Goal: Obtain resource: Download file/media

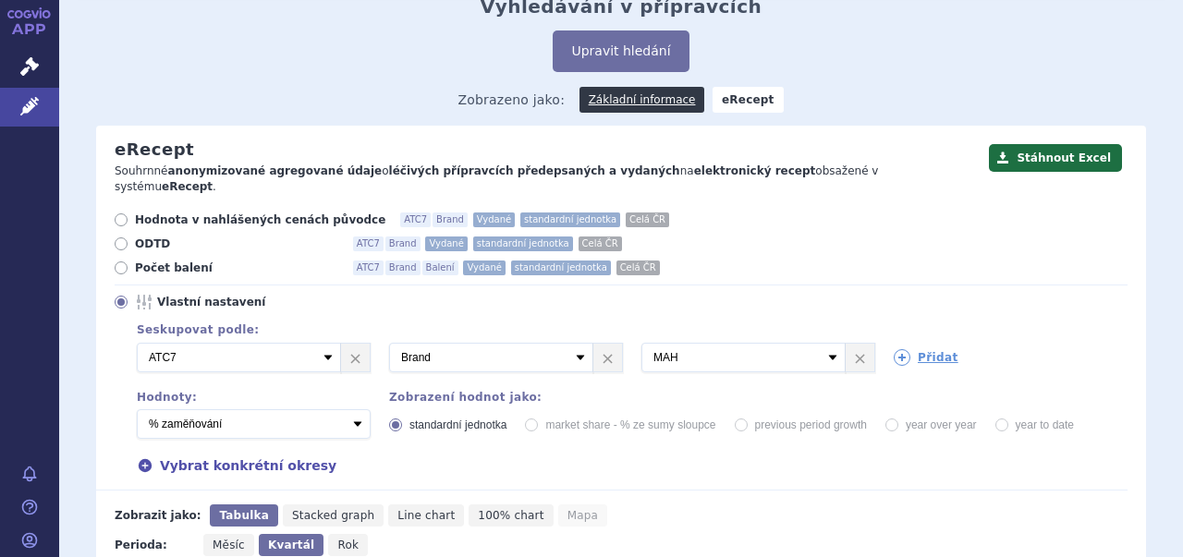
scroll to position [89, 0]
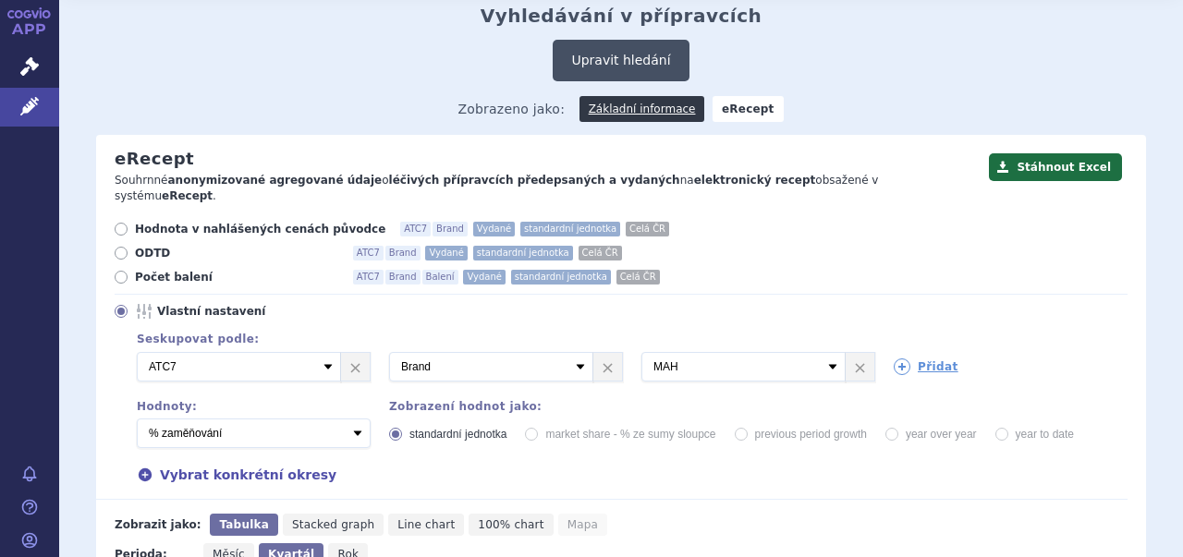
click at [631, 40] on button "Upravit hledání" at bounding box center [621, 61] width 136 height 42
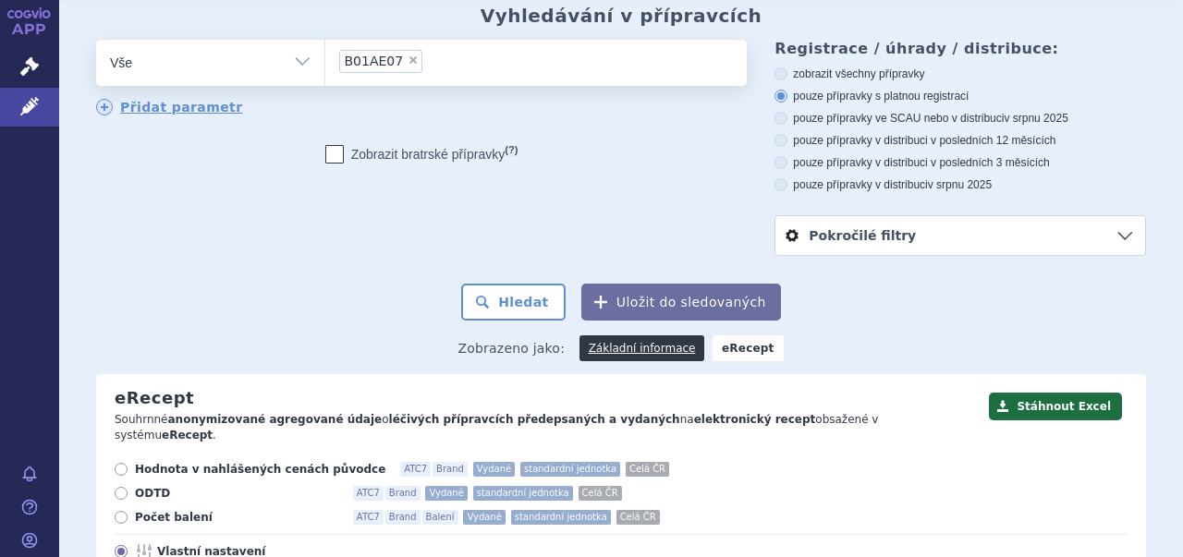
click at [403, 50] on li "× B01AE07" at bounding box center [381, 61] width 84 height 23
click at [325, 43] on select "B01AE07" at bounding box center [324, 62] width 1 height 46
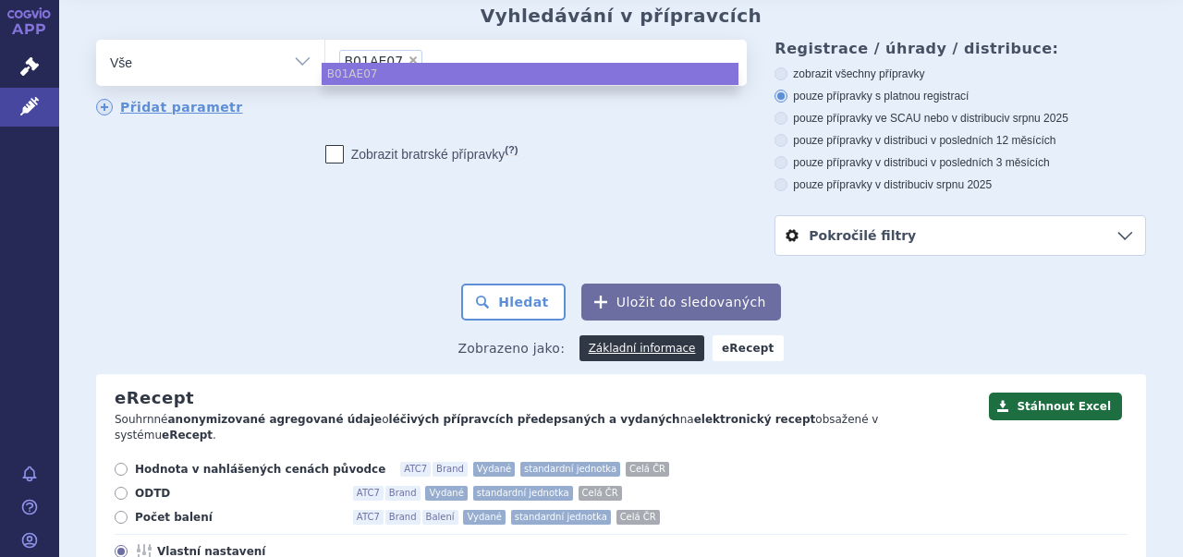
click at [408, 55] on span "×" at bounding box center [413, 60] width 11 height 11
click at [325, 39] on select "B01AE07" at bounding box center [324, 62] width 1 height 46
select select
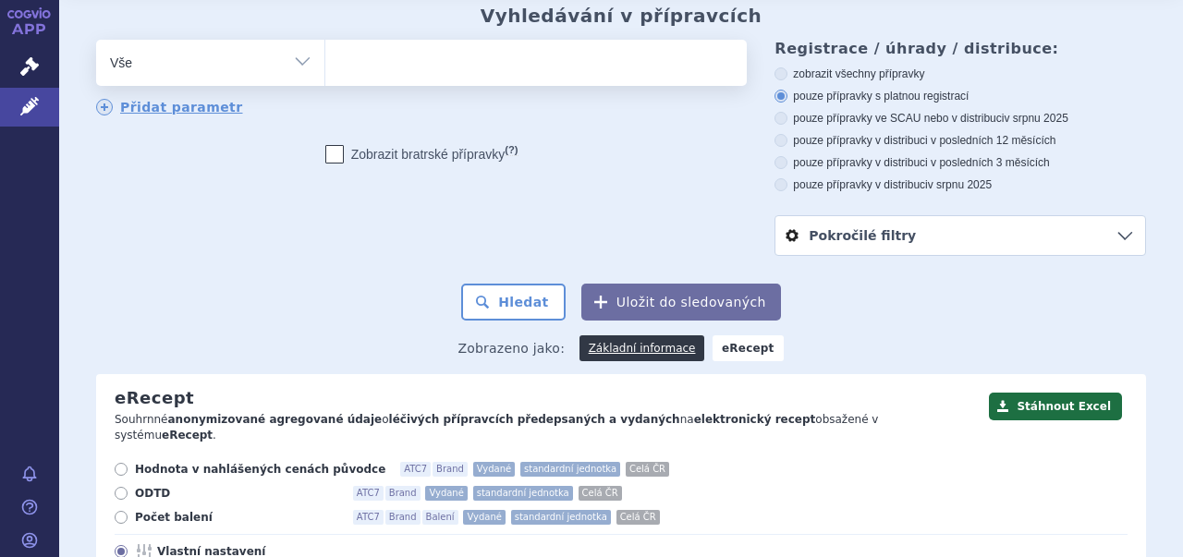
paste input "B01AF03"
type input "B01AF03"
select select "B01AF03"
click at [525, 284] on button "Hledat" at bounding box center [513, 302] width 104 height 37
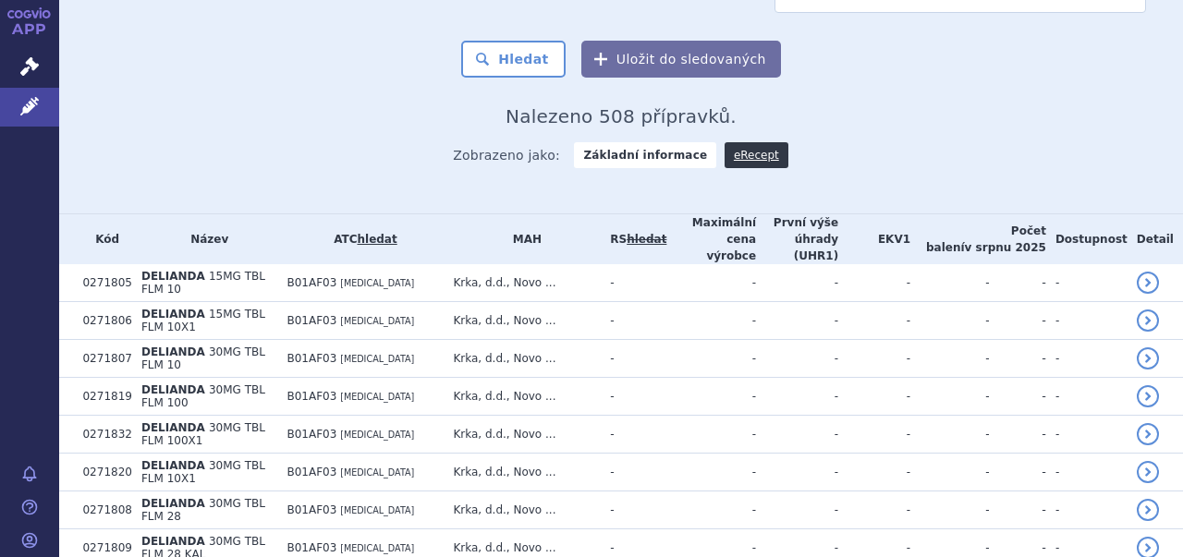
scroll to position [367, 0]
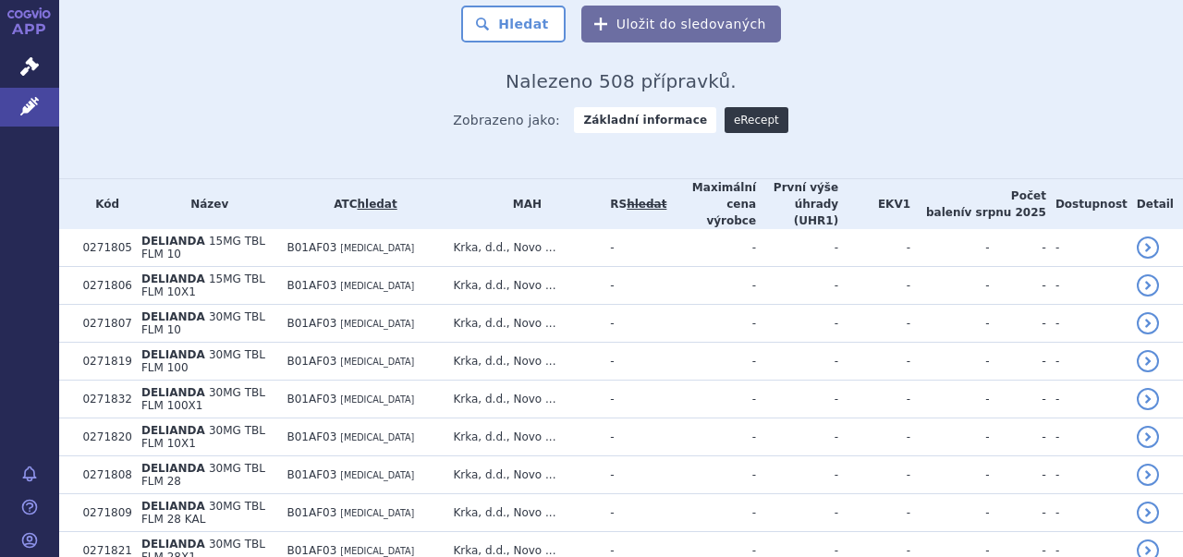
click at [732, 107] on link "eRecept" at bounding box center [757, 120] width 64 height 26
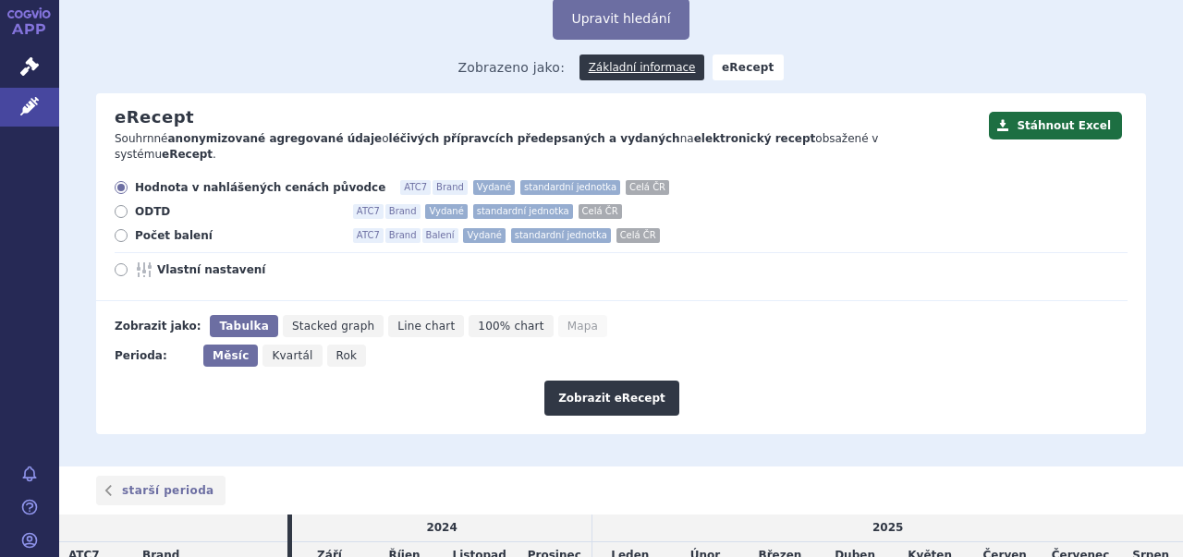
scroll to position [129, 0]
click at [202, 263] on span "Vlastní nastavení" at bounding box center [258, 270] width 203 height 15
click at [129, 267] on input "Vlastní nastavení" at bounding box center [122, 273] width 12 height 12
radio input "true"
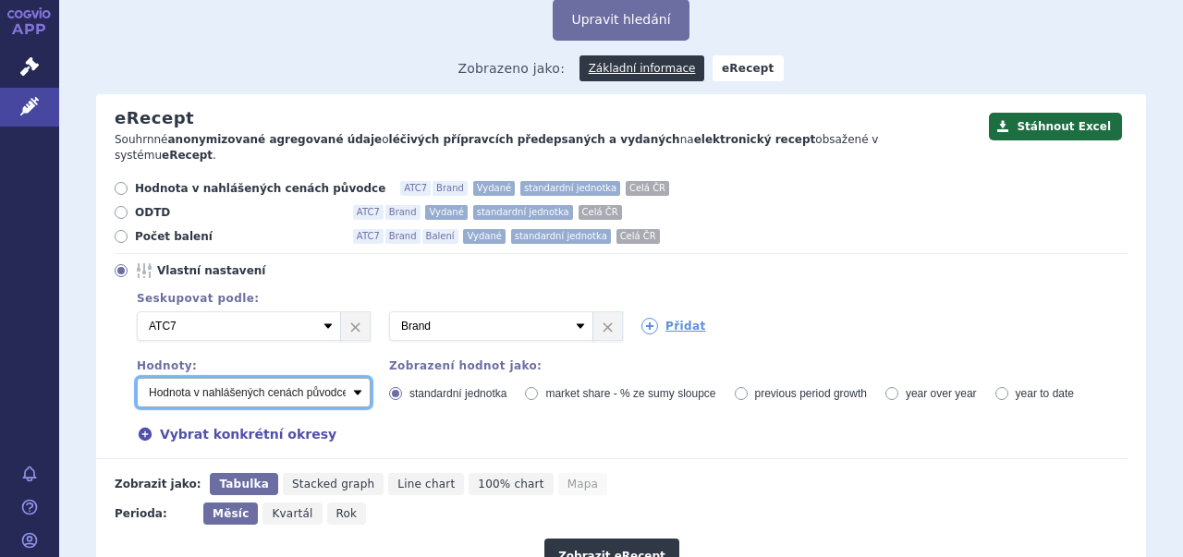
click at [357, 378] on select "Počet balení - vydané Hodnota v nahlášených cenách původce - vydané [DIS-13] Ho…" at bounding box center [254, 393] width 234 height 30
select select "predepsanePackages"
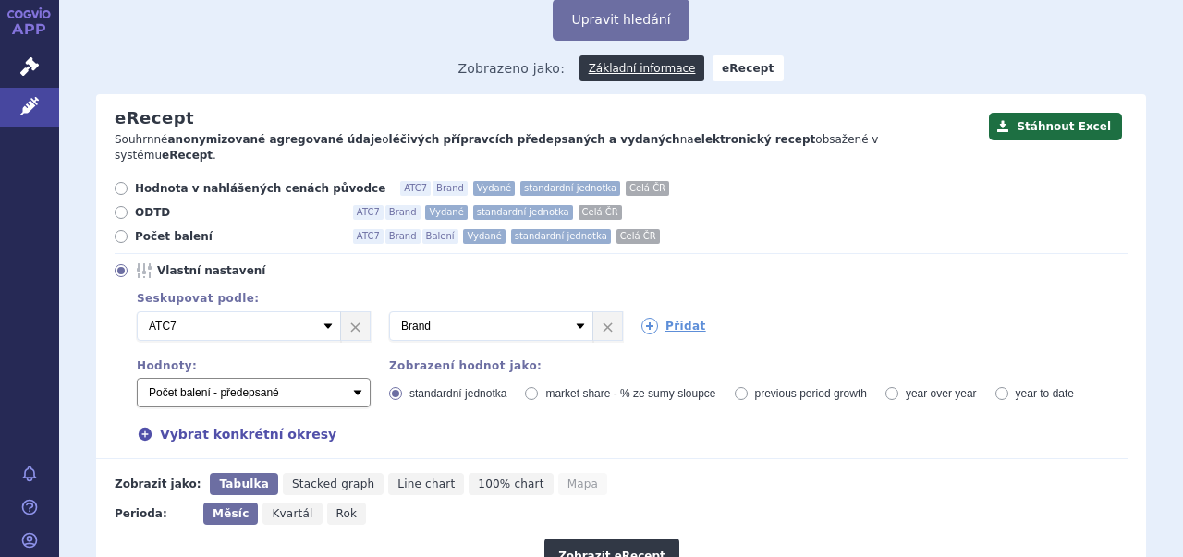
click at [137, 378] on select "Počet balení - vydané Hodnota v nahlášených cenách původce - vydané [DIS-13] Ho…" at bounding box center [254, 393] width 234 height 30
click at [636, 539] on button "Zobrazit eRecept" at bounding box center [612, 556] width 135 height 35
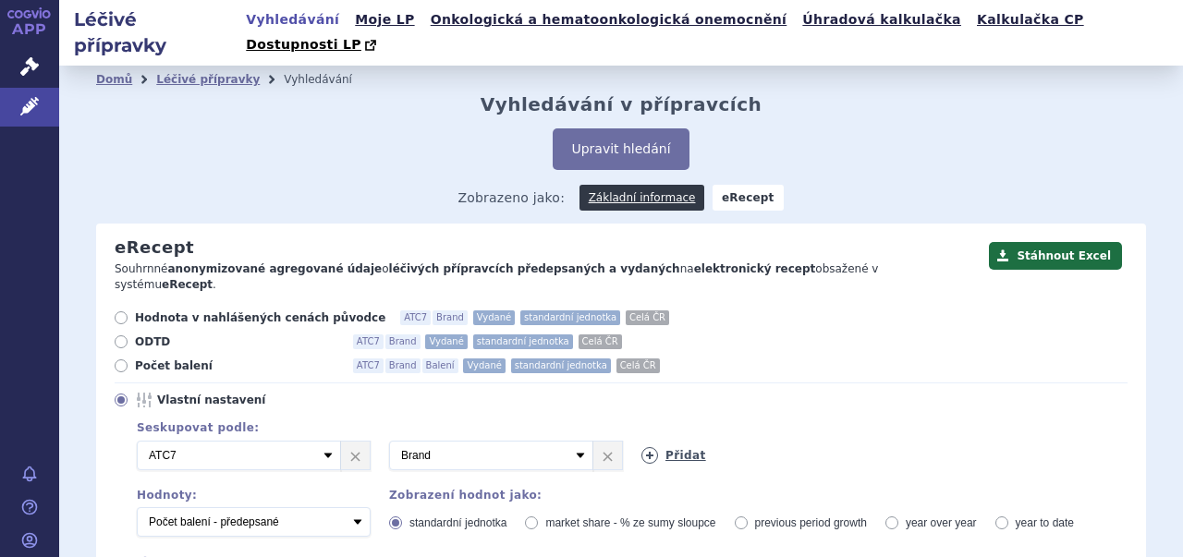
click at [666, 447] on link "Přidat" at bounding box center [674, 455] width 65 height 17
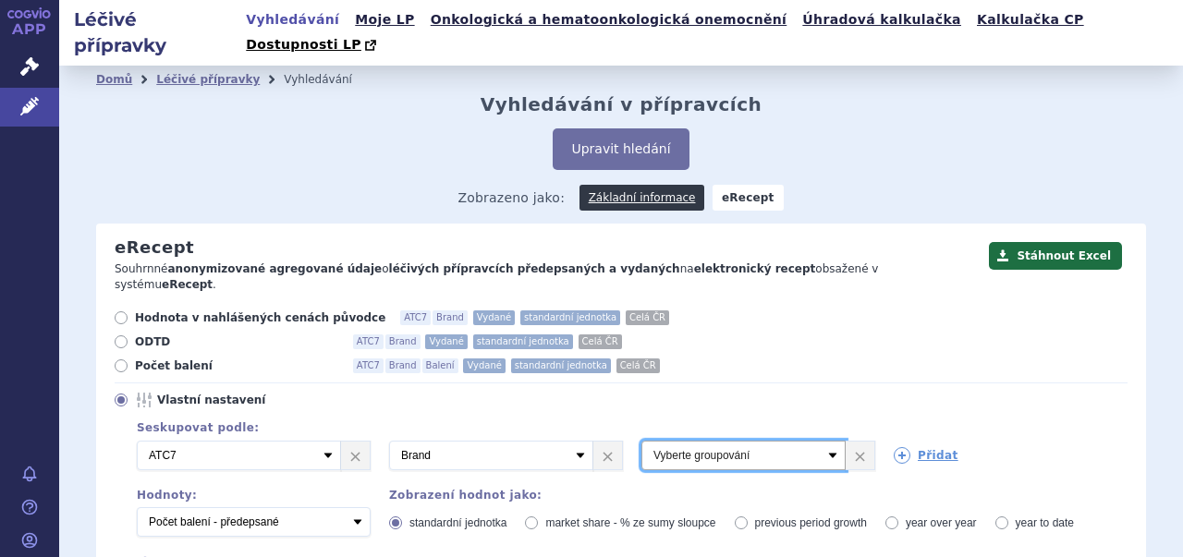
click at [820, 441] on select "Vyberte groupování ATC3 ATC5 ATC7 Brand Balení Síla Forma SÚKL kód MAH VPOIS Re…" at bounding box center [744, 456] width 204 height 30
select select "mah"
click at [642, 441] on select "Vyberte groupování ATC3 ATC5 ATC7 Brand Balení Síla Forma SÚKL kód MAH VPOIS Re…" at bounding box center [744, 456] width 204 height 30
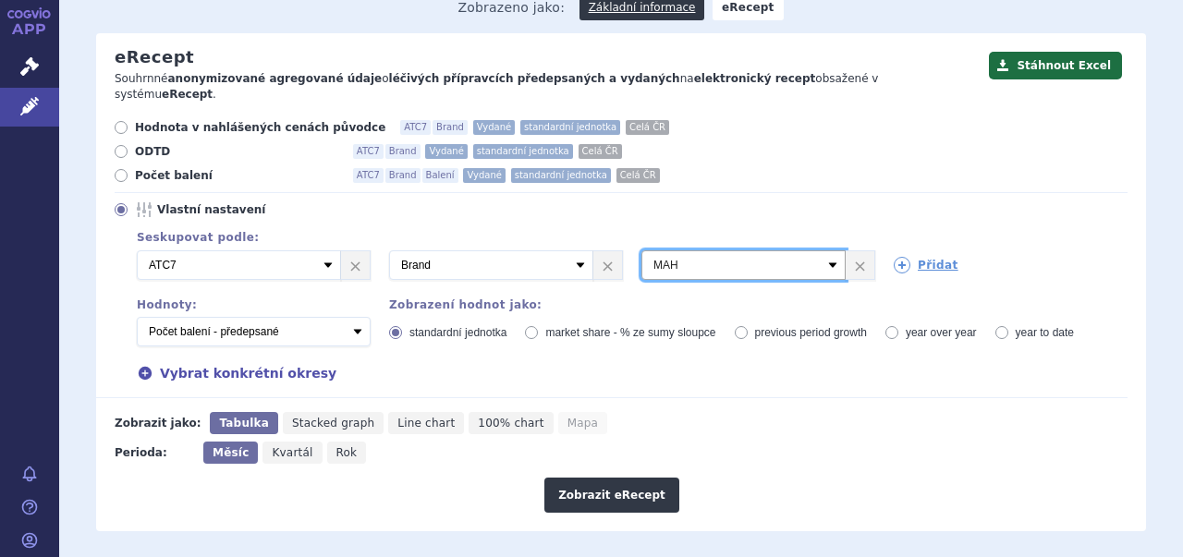
scroll to position [193, 0]
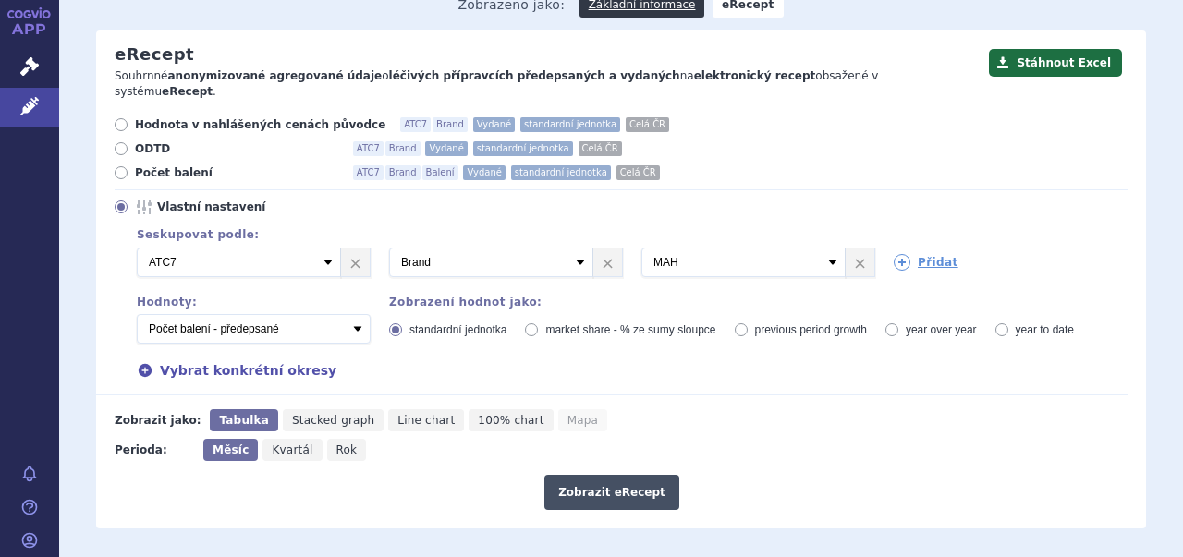
click at [631, 475] on button "Zobrazit eRecept" at bounding box center [612, 492] width 135 height 35
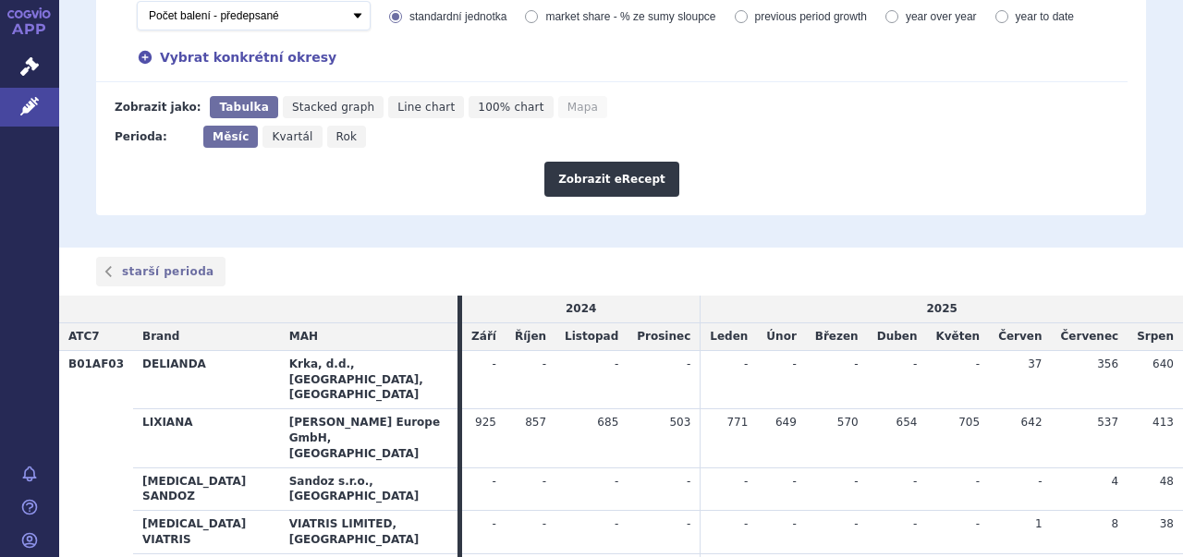
scroll to position [501, 0]
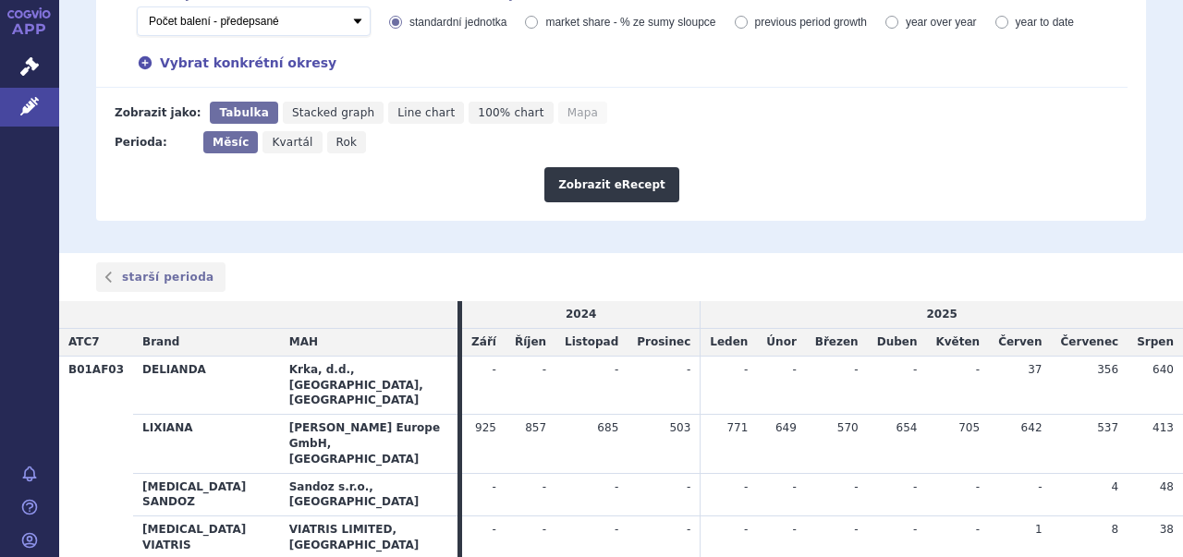
click at [1160, 481] on span "48" at bounding box center [1167, 487] width 14 height 13
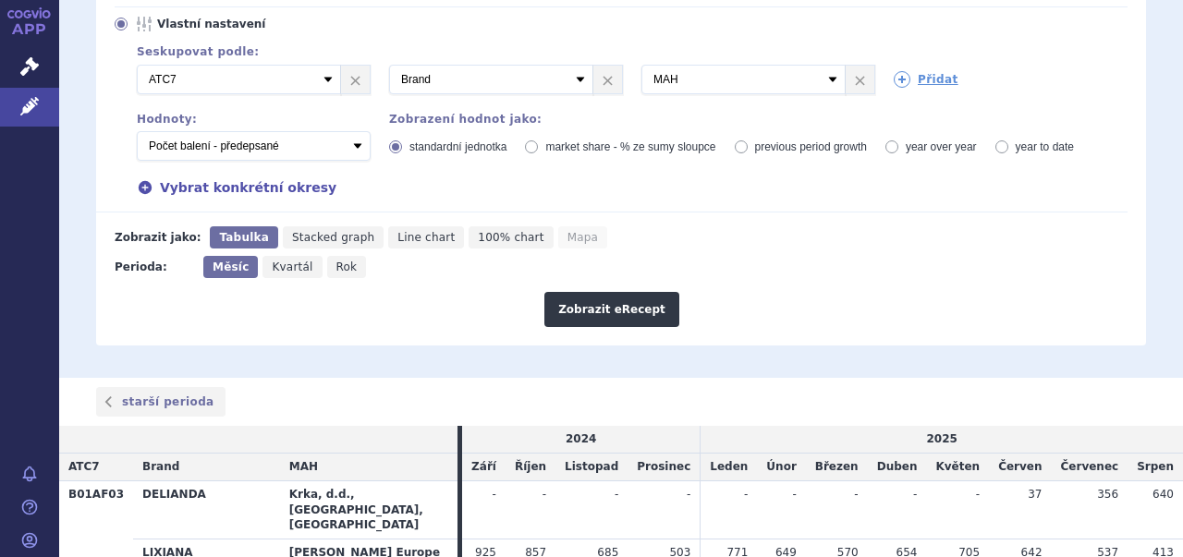
scroll to position [375, 0]
click at [278, 262] on span "Kvartál" at bounding box center [292, 268] width 41 height 13
click at [275, 257] on input "Kvartál" at bounding box center [269, 263] width 12 height 12
radio input "true"
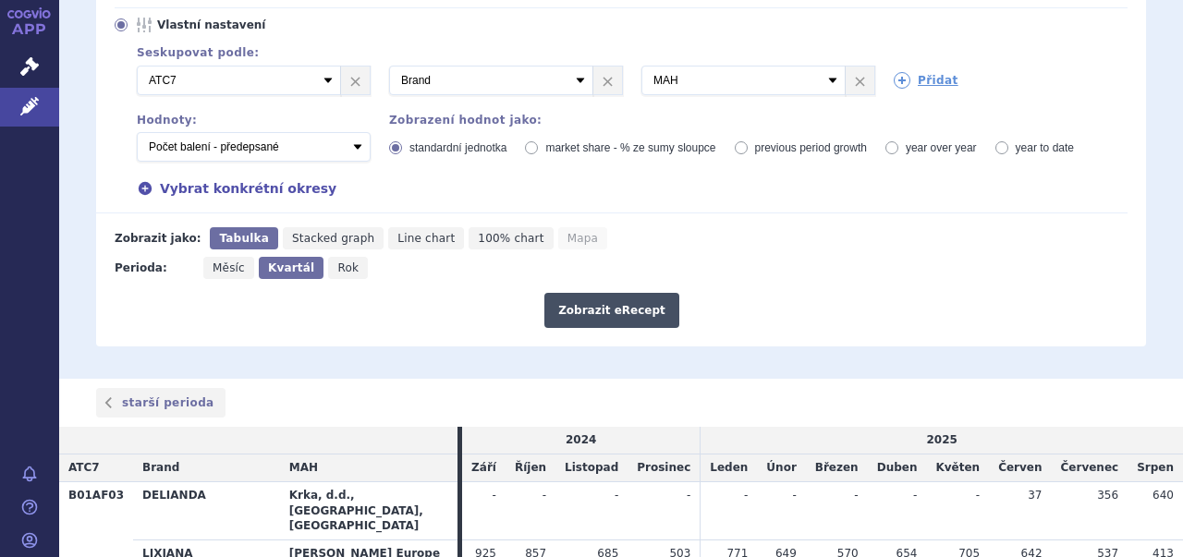
click at [614, 293] on button "Zobrazit eRecept" at bounding box center [612, 310] width 135 height 35
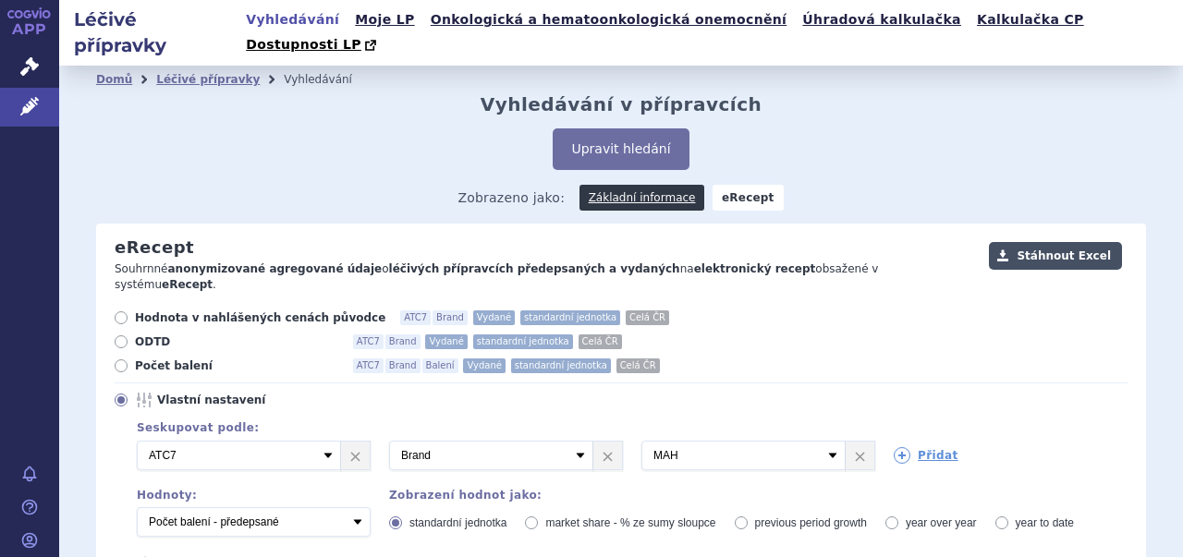
click at [1048, 242] on button "Stáhnout Excel" at bounding box center [1055, 256] width 133 height 28
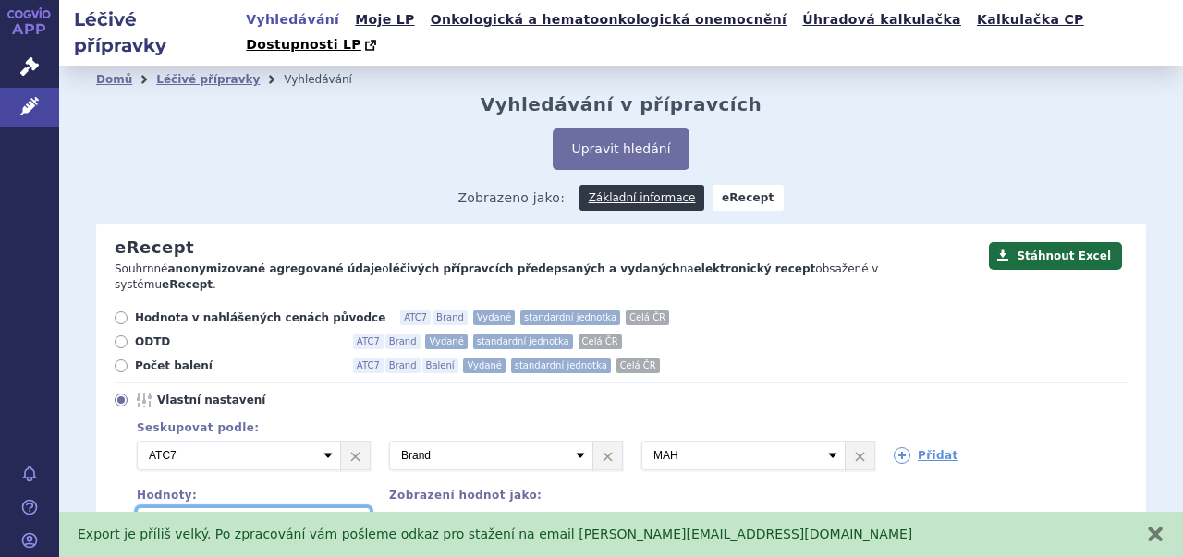
click at [359, 508] on select "Počet balení - vydané Hodnota v nahlášených cenách původce - vydané [DIS-13] Ho…" at bounding box center [254, 523] width 234 height 30
select select "vydanePackages"
click at [137, 508] on select "Počet balení - vydané Hodnota v nahlášených cenách původce - vydané [DIS-13] Ho…" at bounding box center [254, 523] width 234 height 30
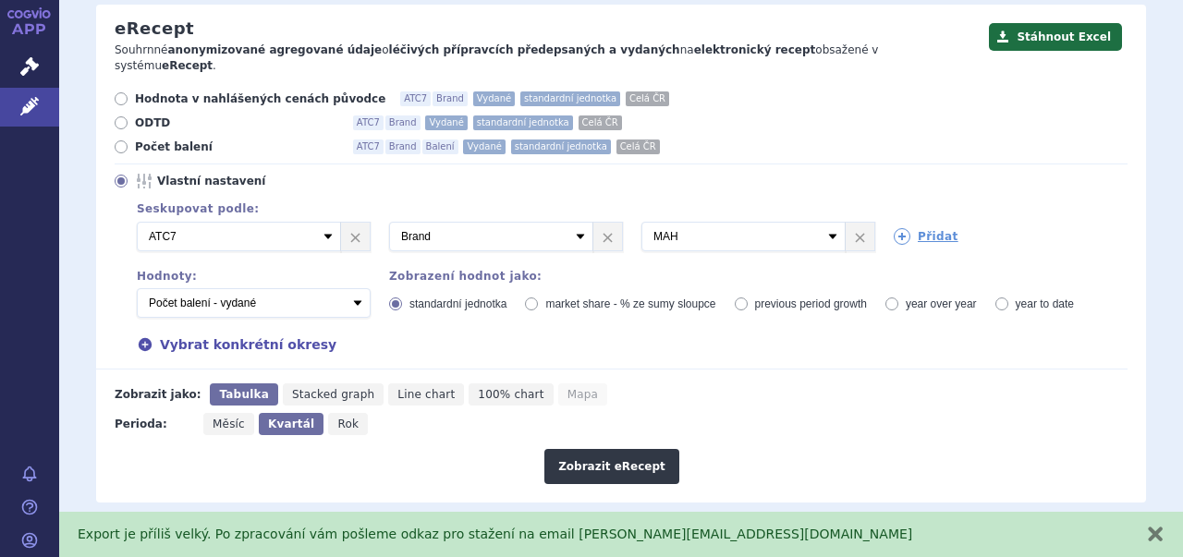
scroll to position [221, 0]
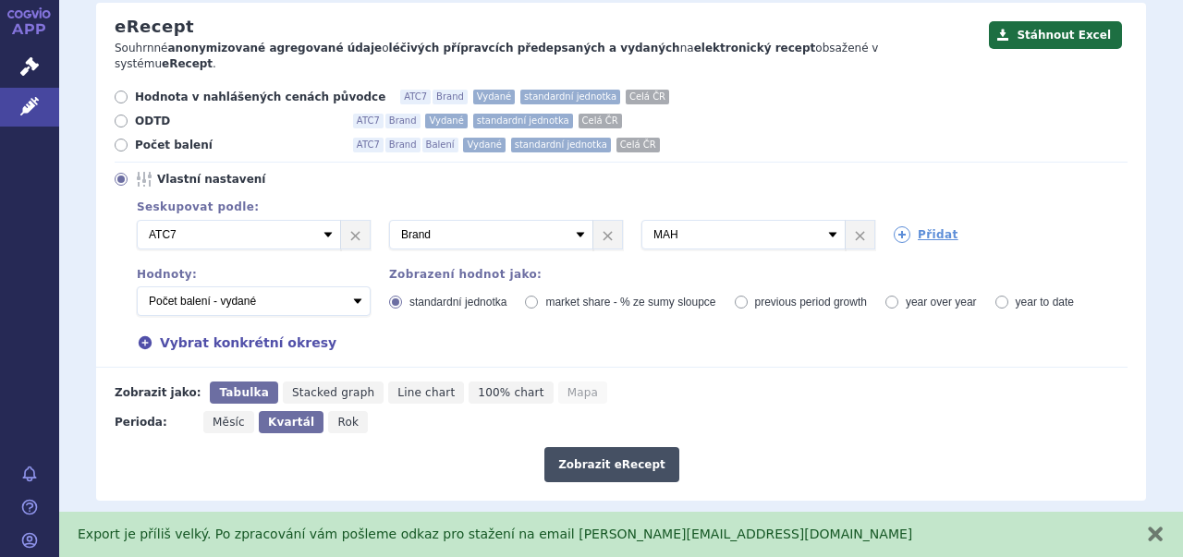
click at [594, 447] on button "Zobrazit eRecept" at bounding box center [612, 464] width 135 height 35
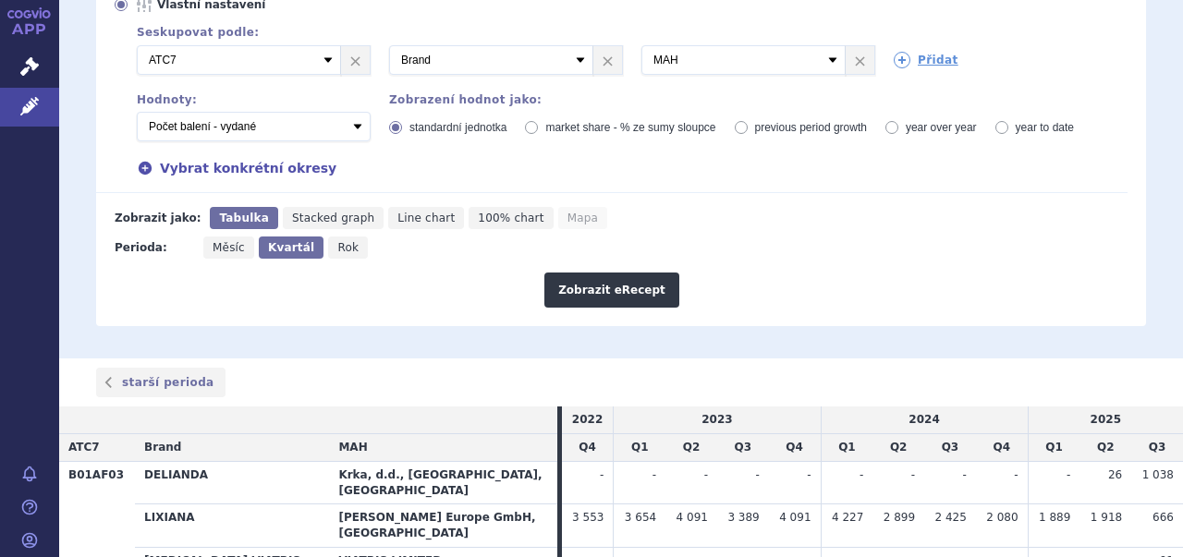
scroll to position [392, 0]
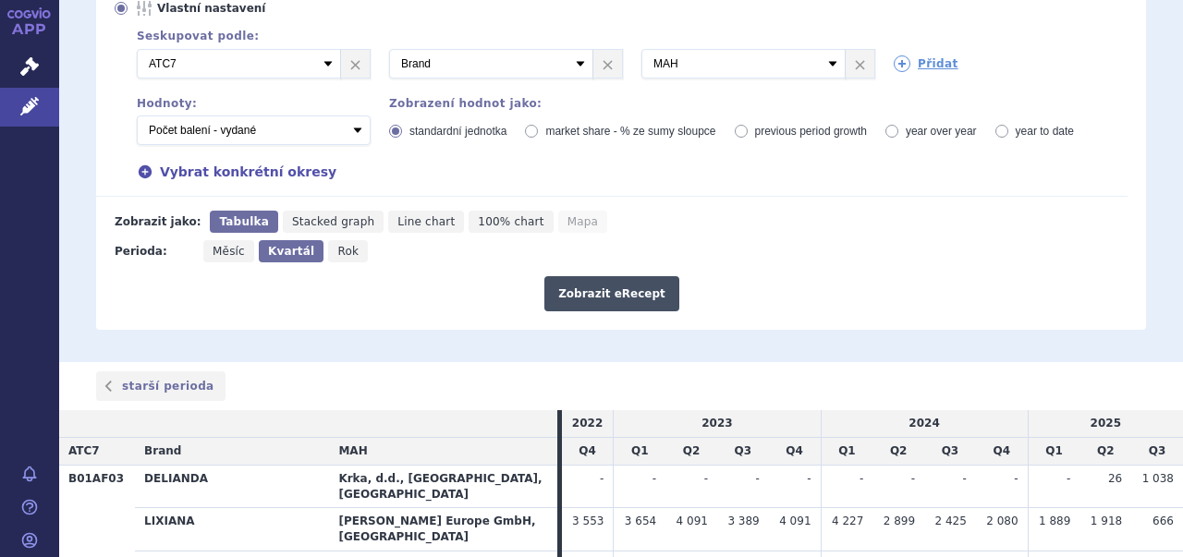
click at [632, 276] on button "Zobrazit eRecept" at bounding box center [612, 293] width 135 height 35
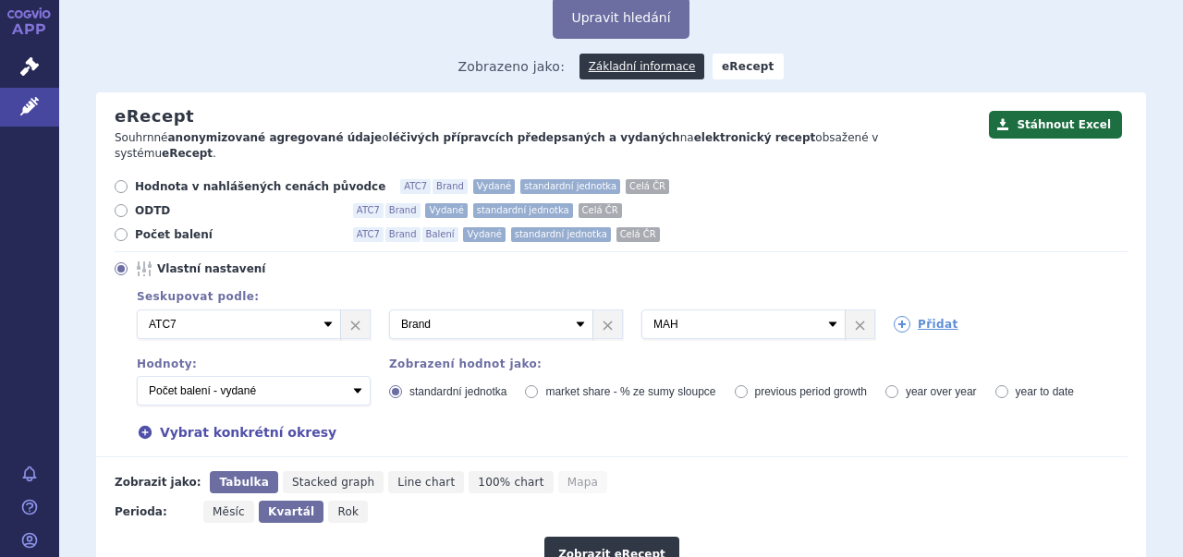
scroll to position [81, 0]
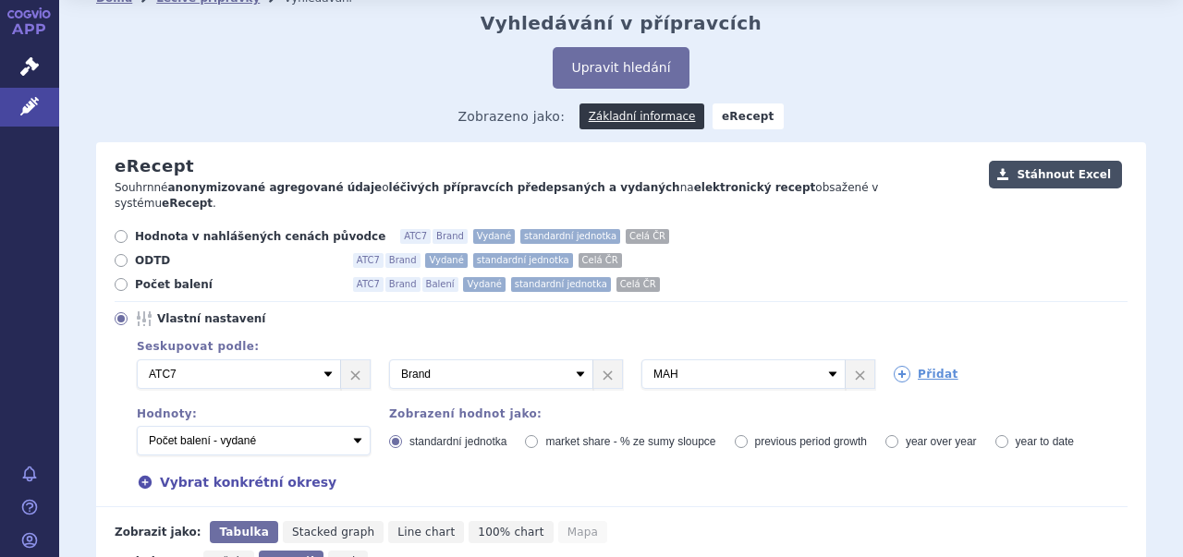
click at [1045, 161] on button "Stáhnout Excel" at bounding box center [1055, 175] width 133 height 28
